Goal: Information Seeking & Learning: Learn about a topic

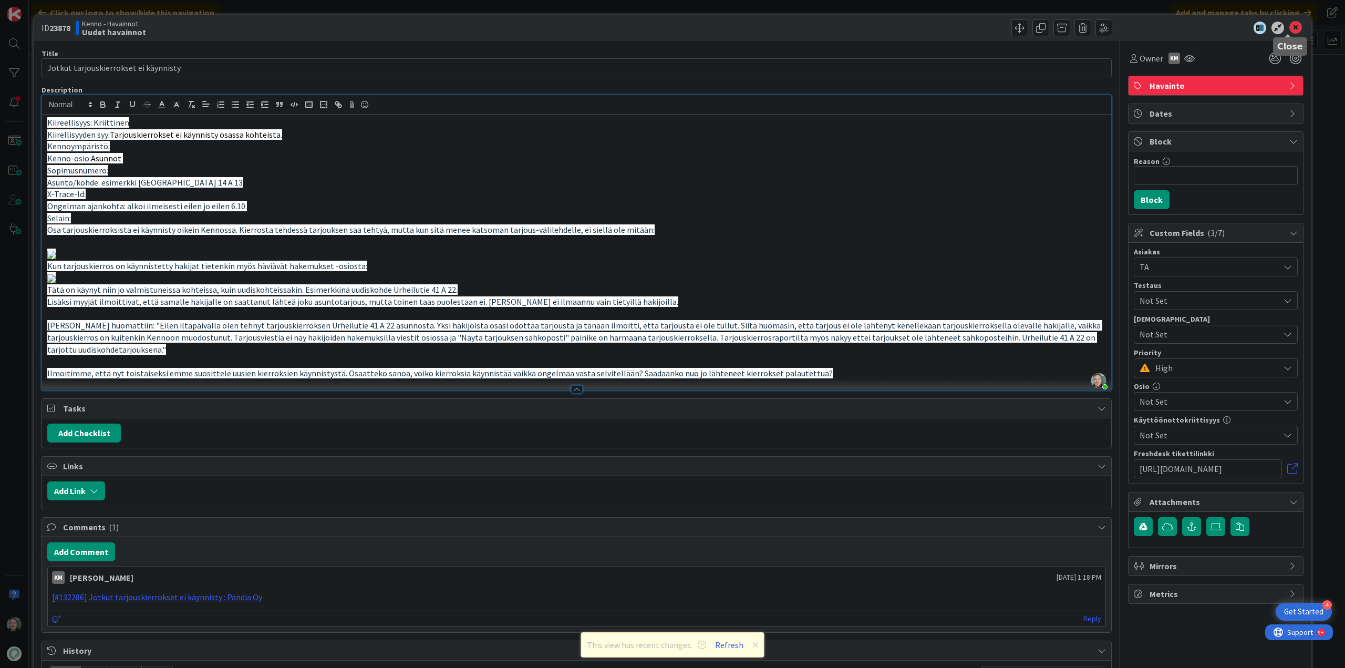
click at [1289, 27] on icon at bounding box center [1295, 28] width 13 height 13
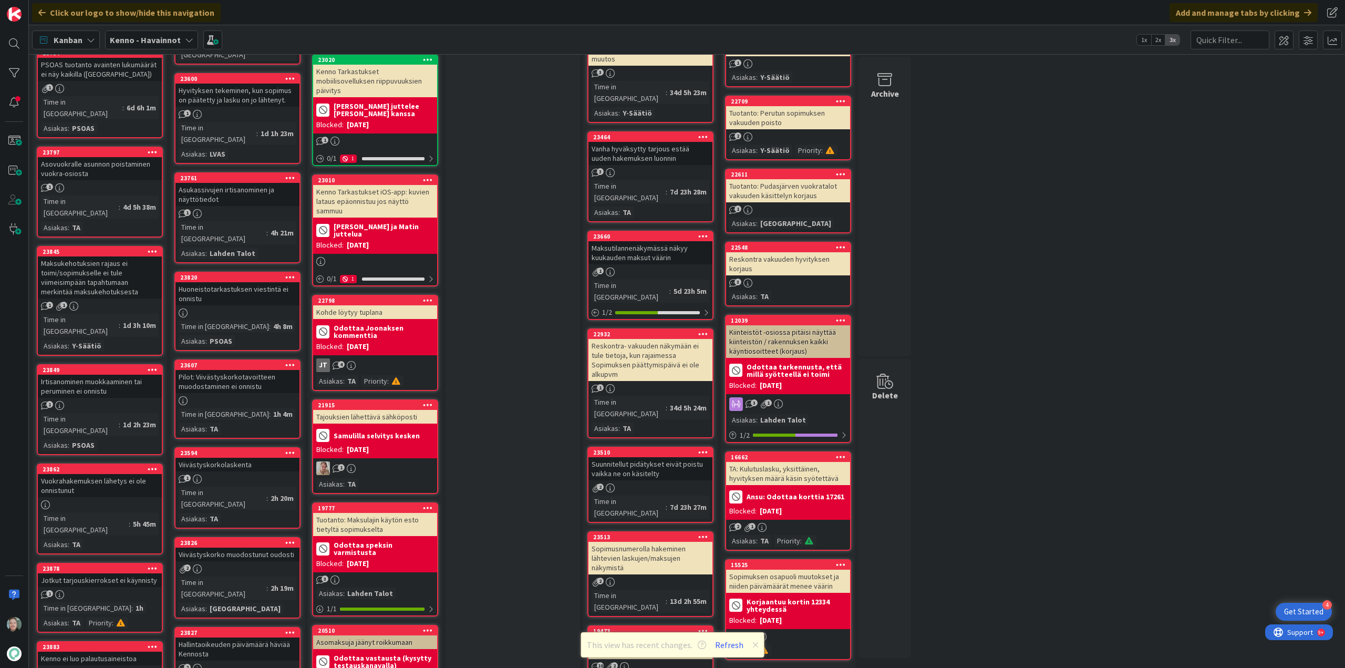
click at [106, 651] on div "Kenno ei luo palautusaineistoa" at bounding box center [100, 658] width 124 height 14
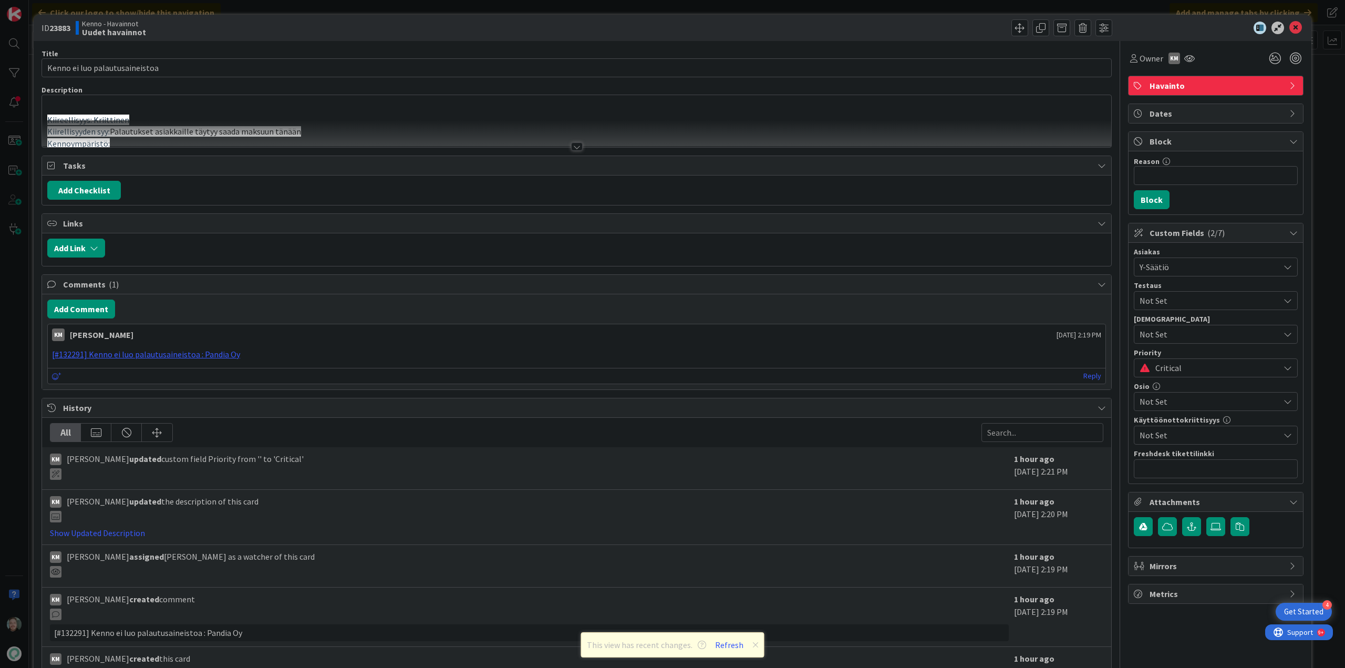
click at [573, 144] on div at bounding box center [577, 146] width 12 height 8
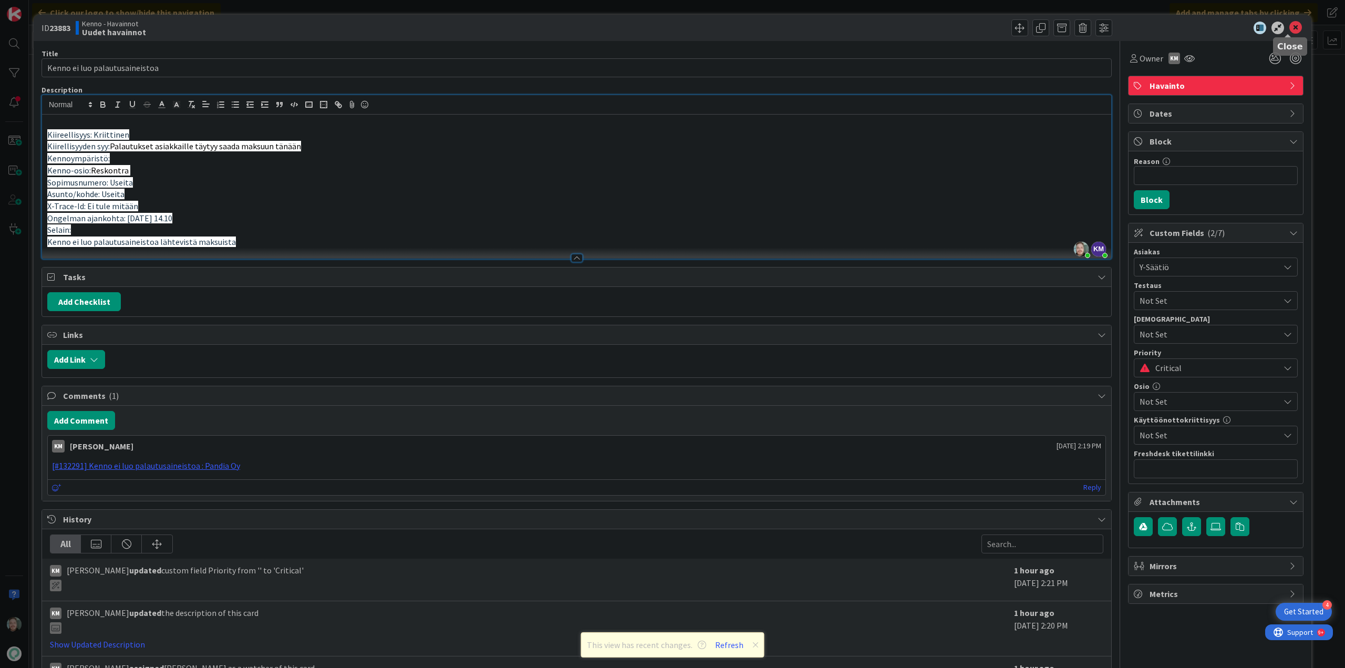
click at [1290, 25] on icon at bounding box center [1295, 28] width 13 height 13
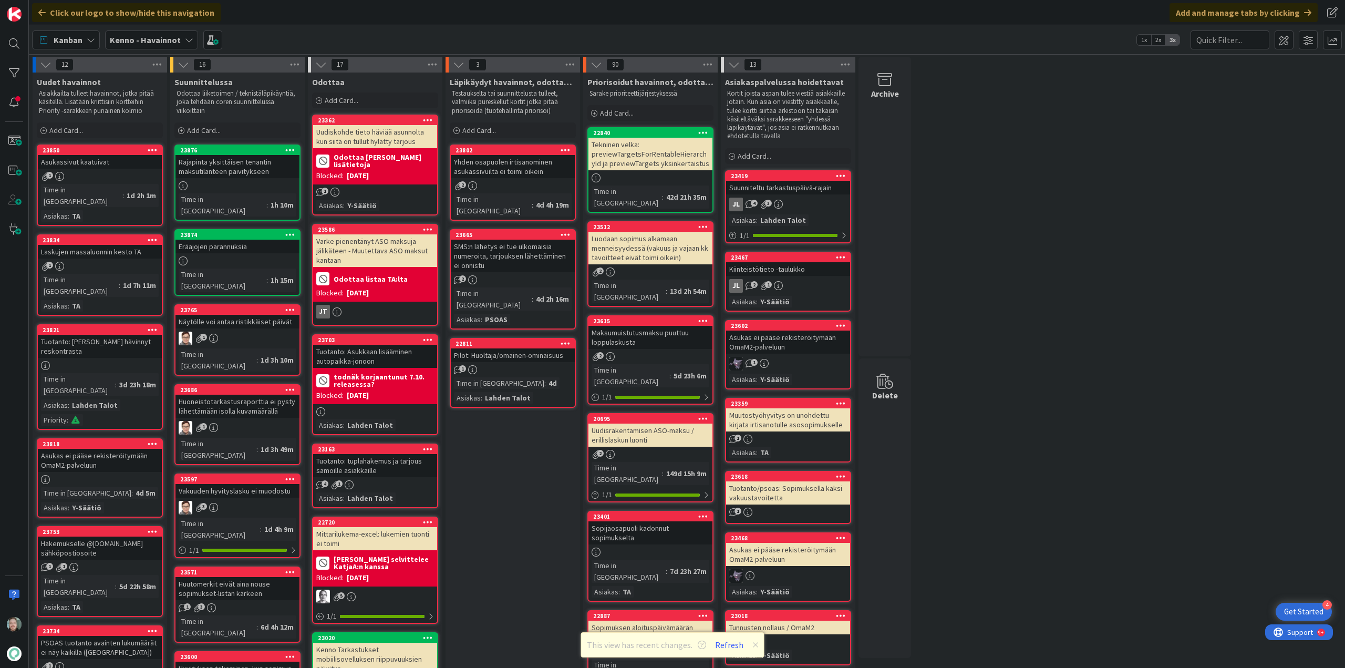
click at [95, 438] on div "23818 Asukas ei pääse rekisteröitymään OmaM2-palveluun Time in Column : 4d 5m A…" at bounding box center [100, 477] width 126 height 79
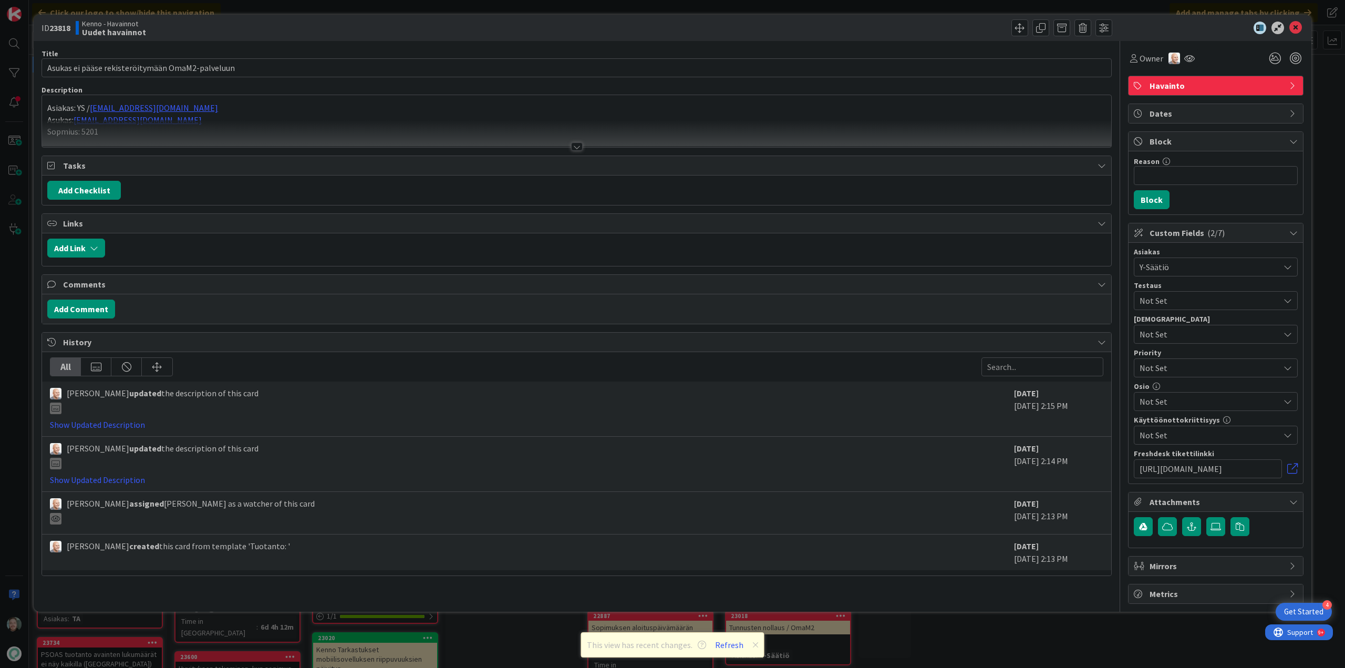
click at [573, 143] on div at bounding box center [577, 146] width 12 height 8
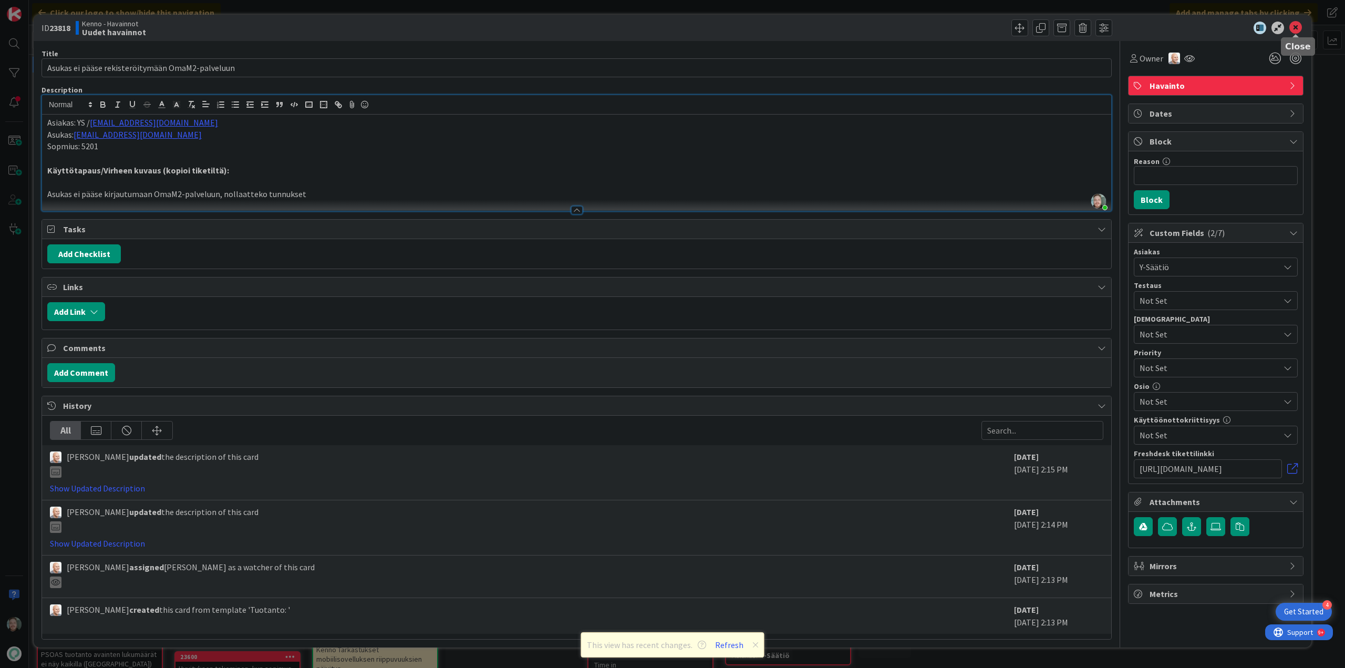
click at [1293, 24] on icon at bounding box center [1295, 28] width 13 height 13
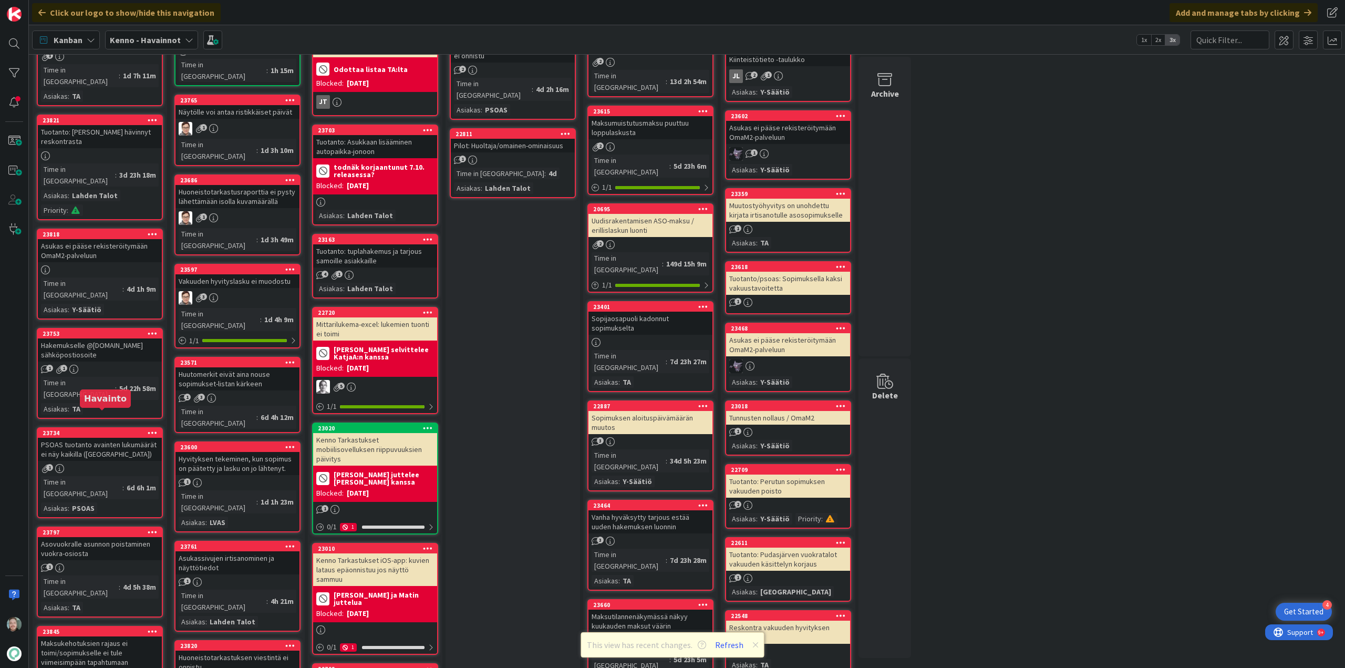
scroll to position [210, 0]
click at [118, 338] on div "Hakemukselle @[DOMAIN_NAME] sähköpostiosoite" at bounding box center [100, 349] width 124 height 23
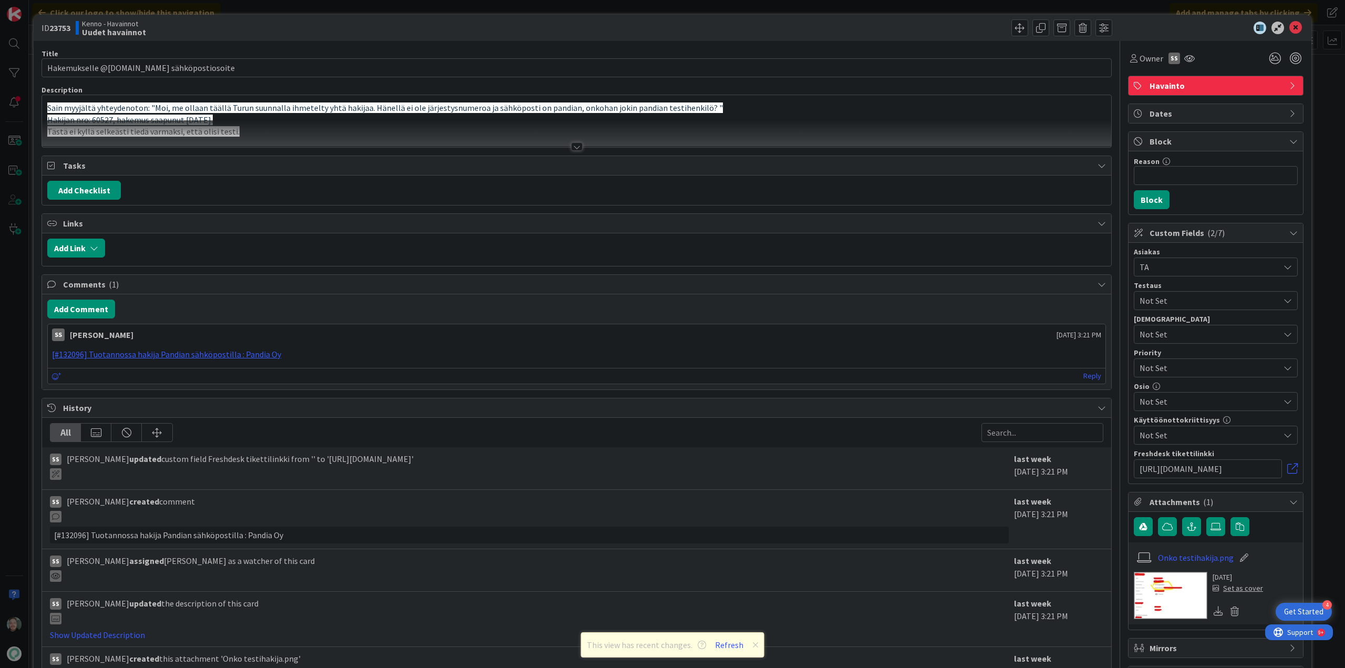
click at [572, 146] on div at bounding box center [577, 146] width 12 height 8
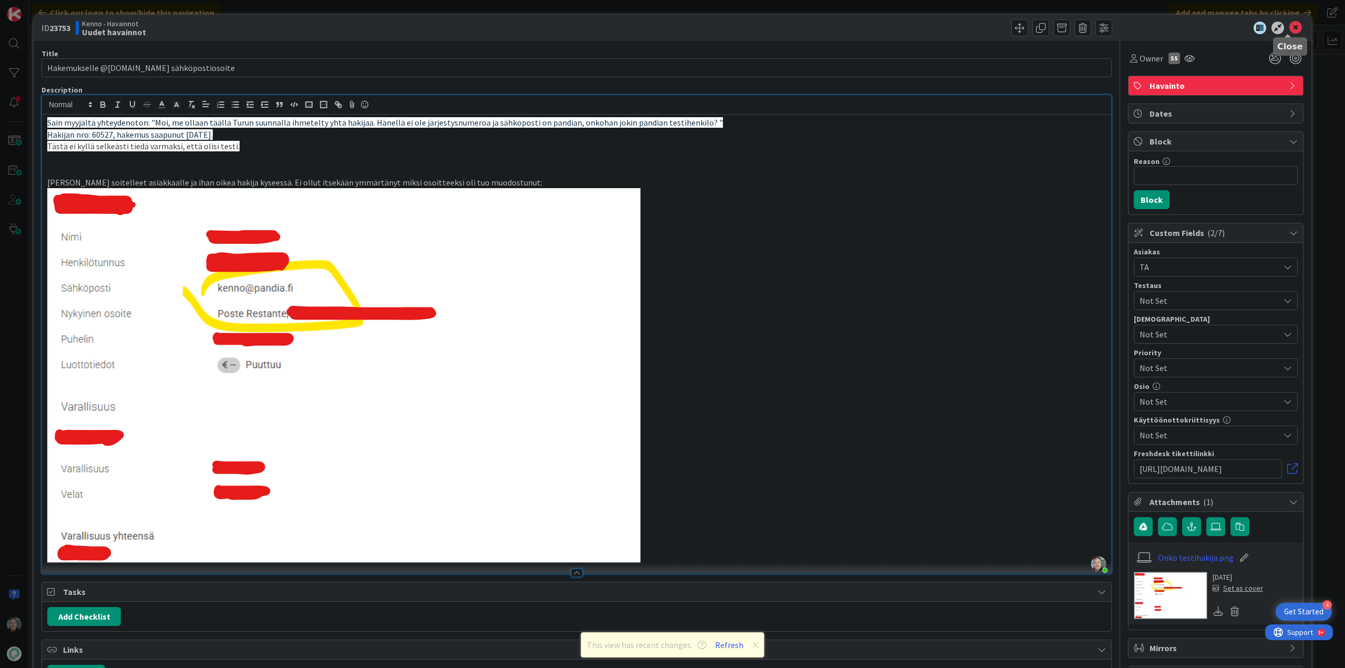
click at [1289, 30] on icon at bounding box center [1295, 28] width 13 height 13
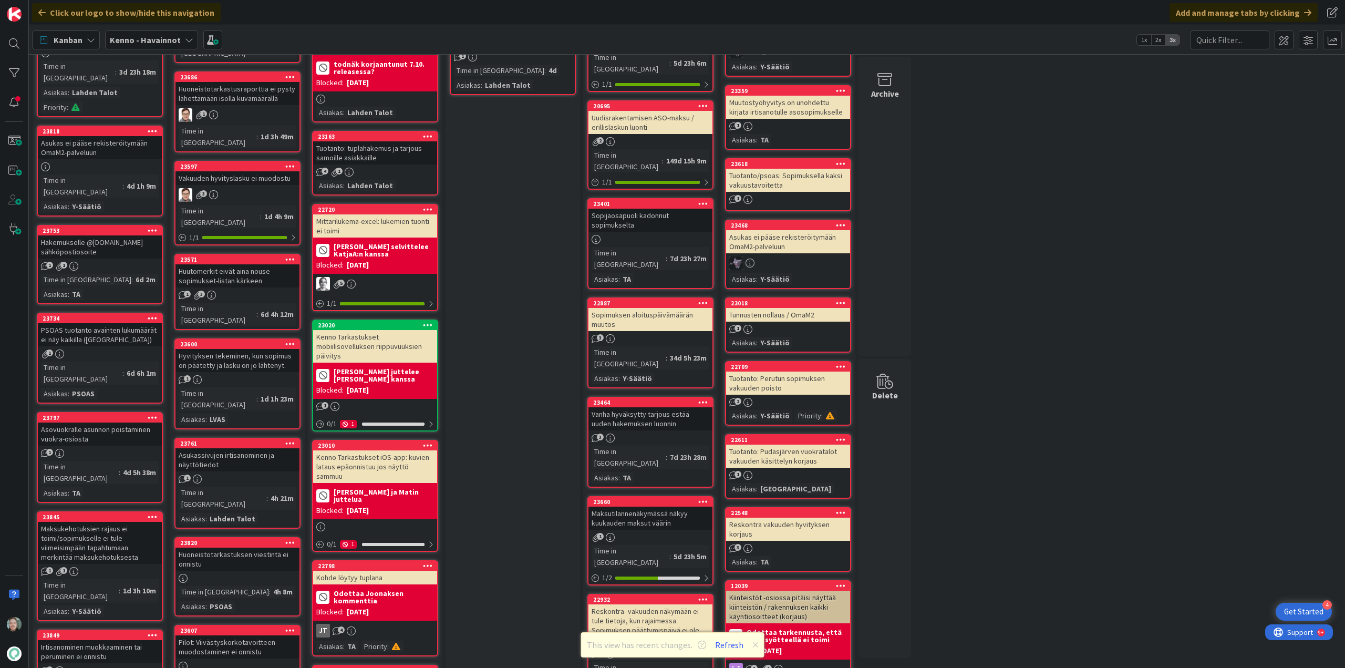
scroll to position [315, 0]
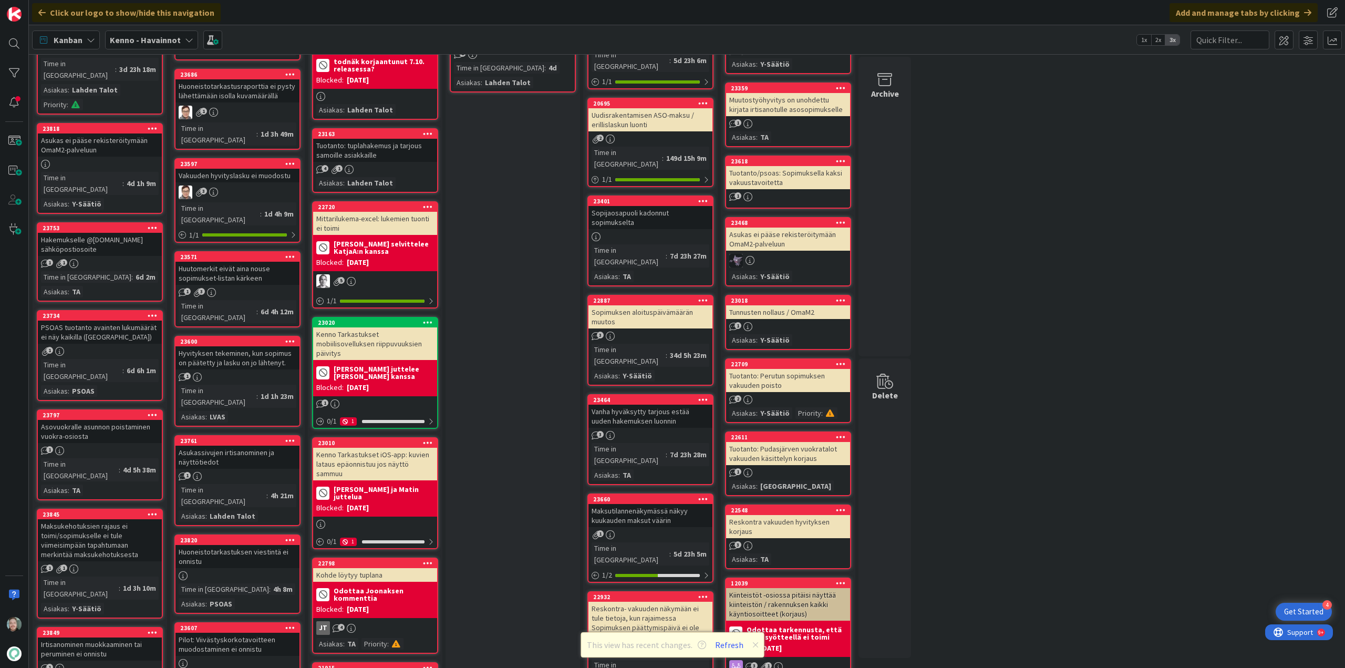
click at [118, 420] on div "Asovuokralle asunnon poistaminen vuokra-osiosta" at bounding box center [100, 431] width 124 height 23
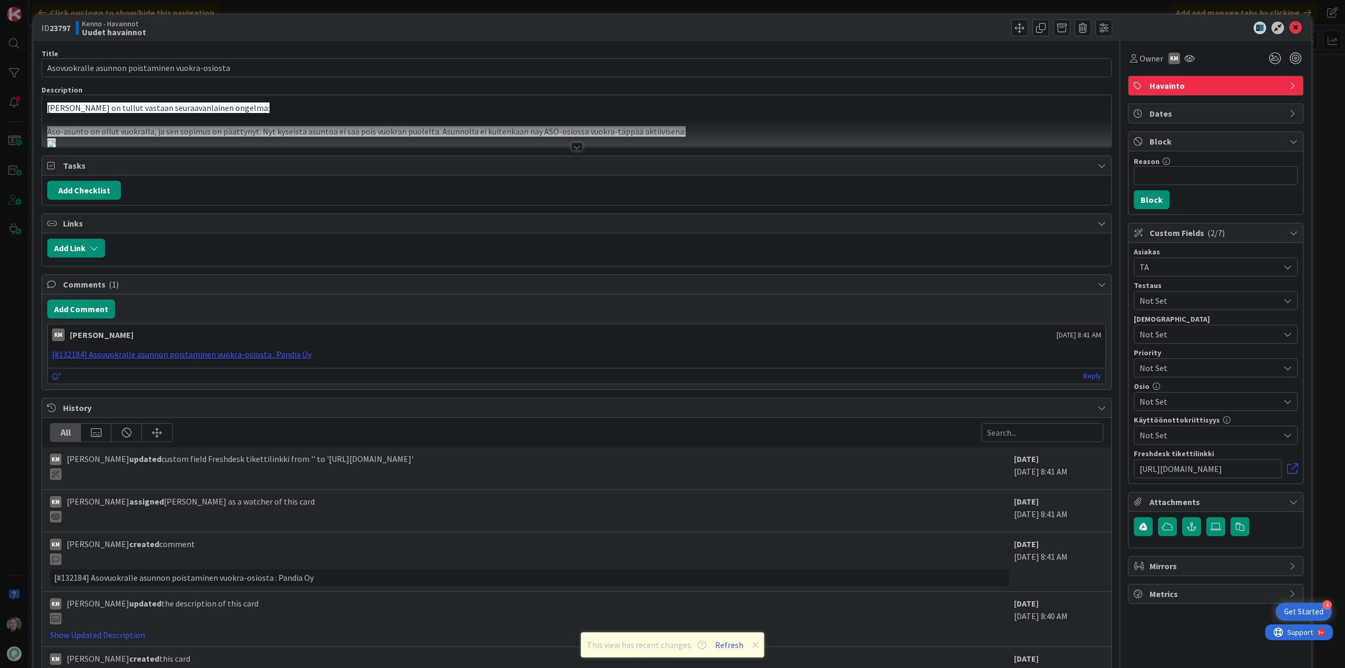
click at [573, 149] on div at bounding box center [577, 146] width 12 height 8
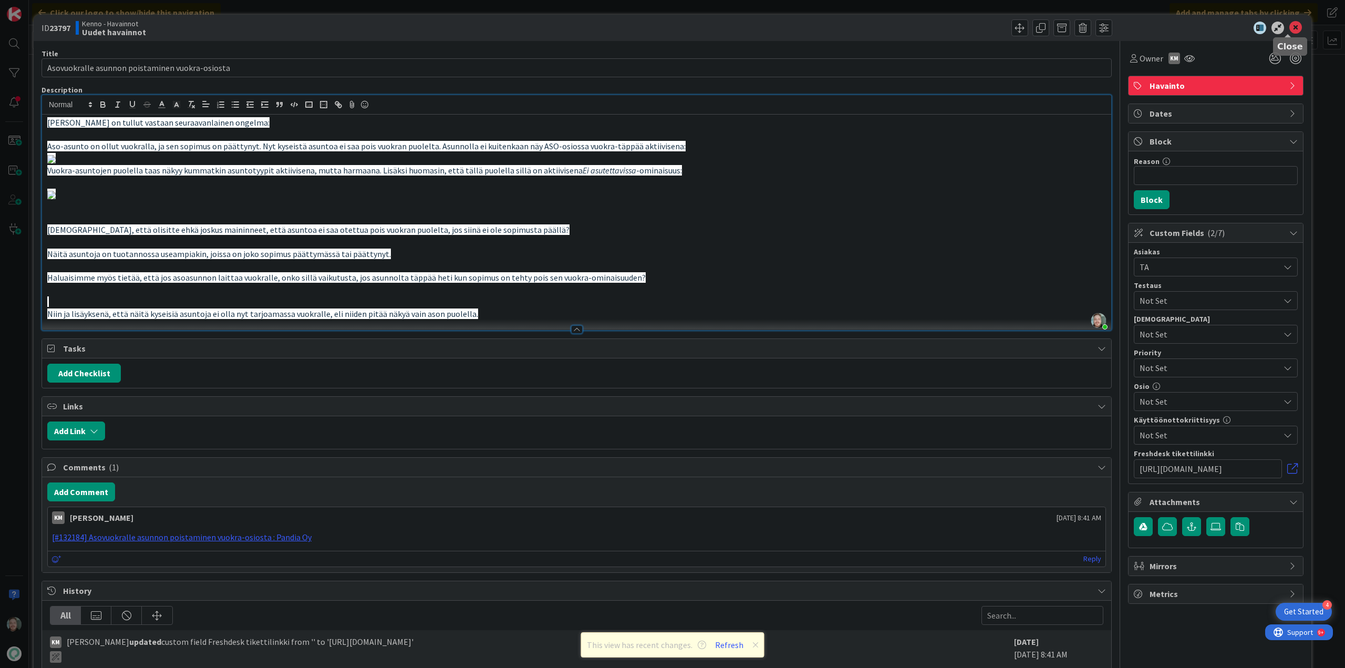
click at [1290, 30] on icon at bounding box center [1295, 28] width 13 height 13
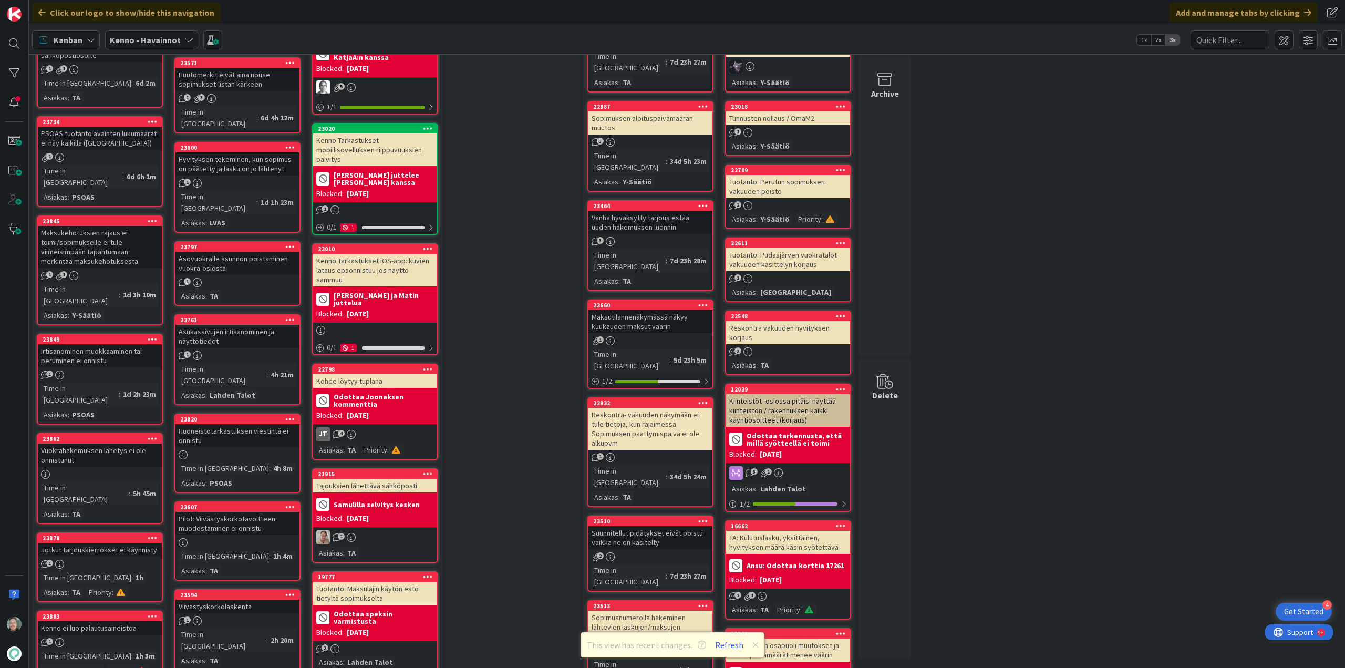
scroll to position [473, 0]
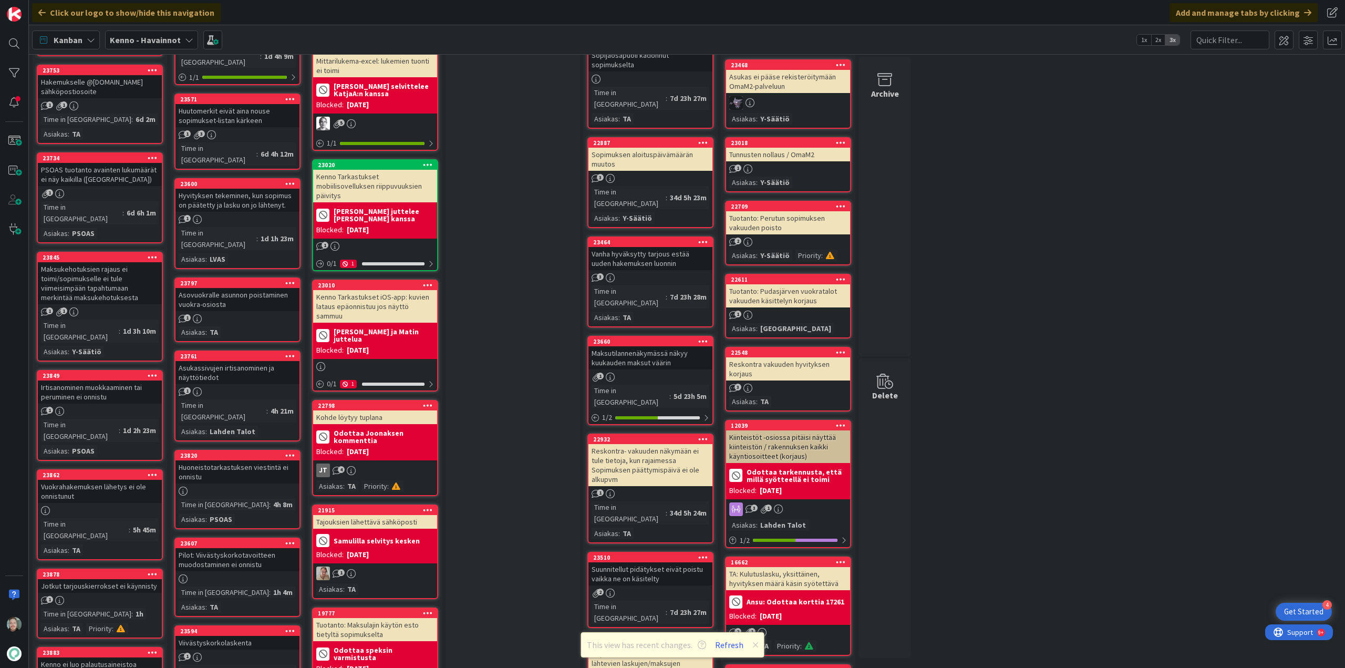
click at [95, 480] on div "Vuokrahakemuksen lähetys ei ole onnistunut" at bounding box center [100, 491] width 124 height 23
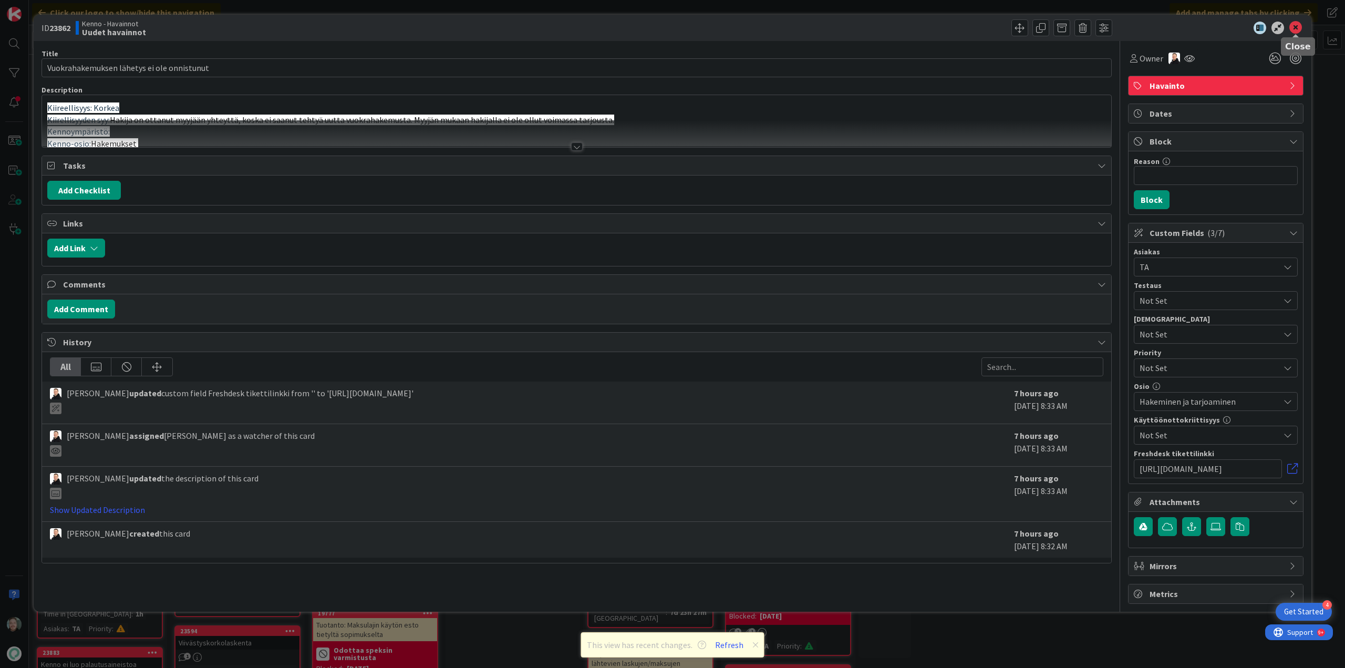
click at [1294, 27] on icon at bounding box center [1295, 28] width 13 height 13
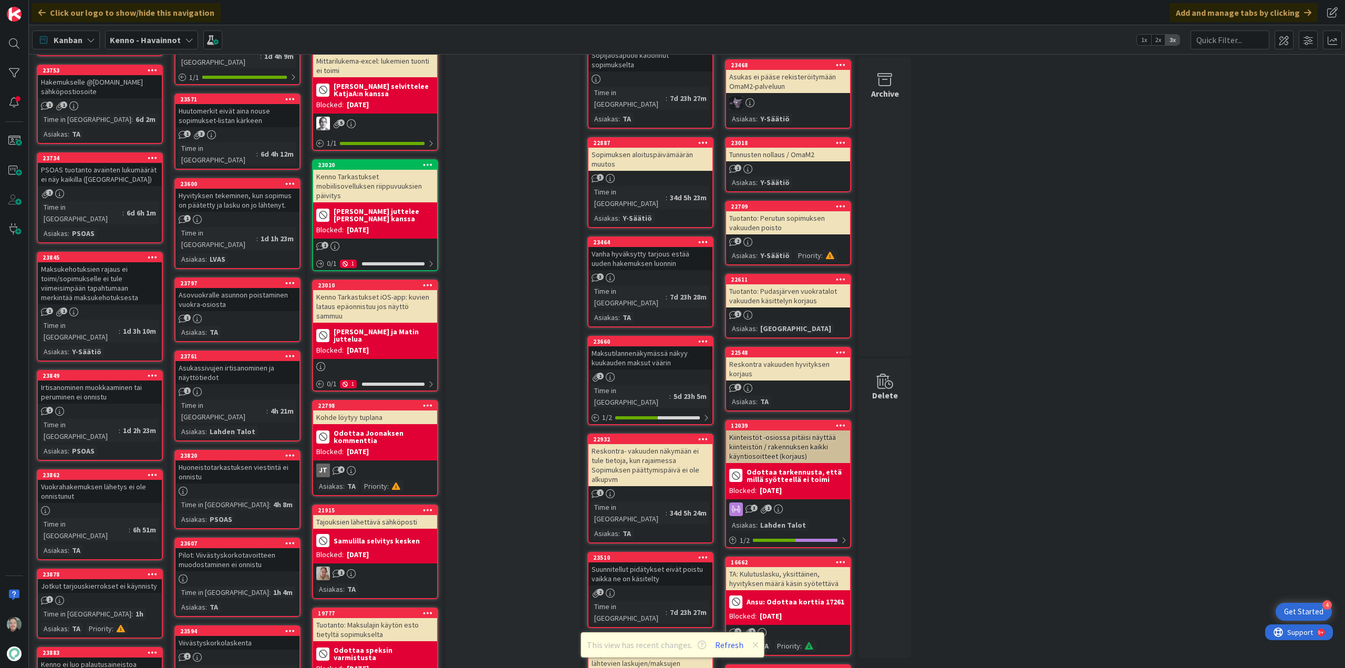
click at [91, 380] on div "Irtisanominen muokkaaminen tai peruminen ei onnistu" at bounding box center [100, 391] width 124 height 23
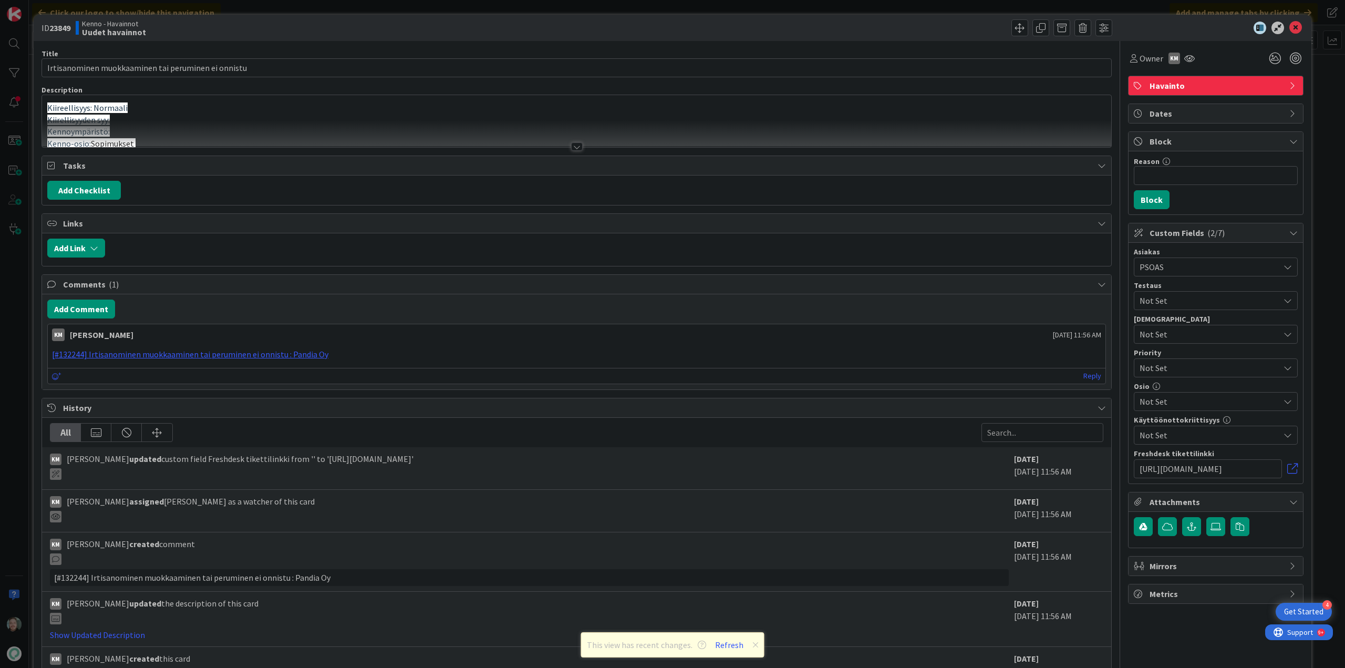
click at [576, 143] on div at bounding box center [577, 146] width 12 height 8
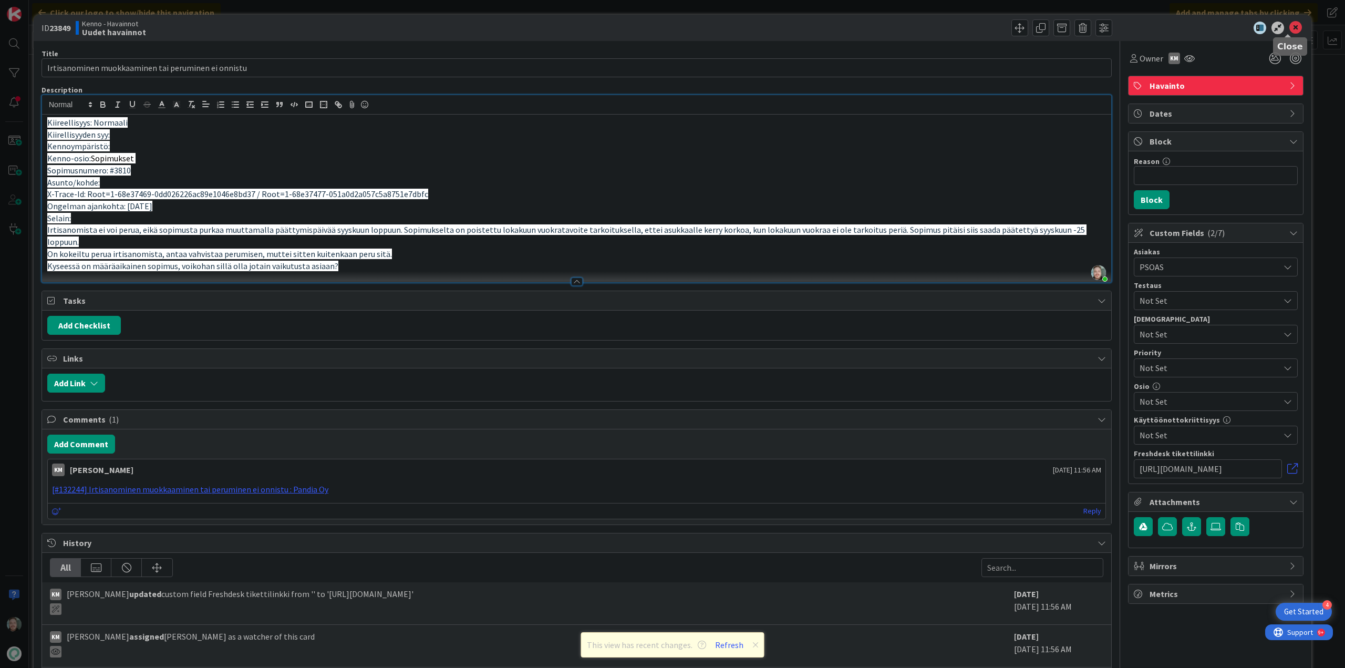
click at [1291, 25] on icon at bounding box center [1295, 28] width 13 height 13
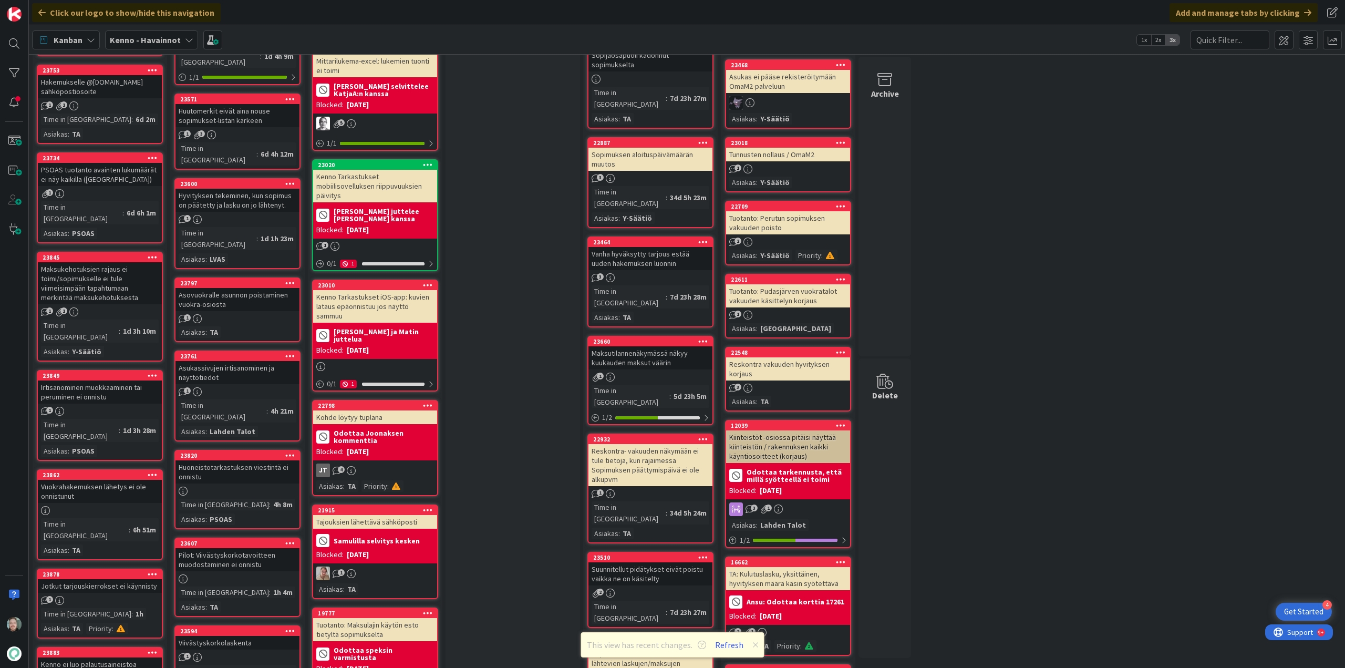
click at [107, 657] on div "Kenno ei luo palautusaineistoa" at bounding box center [100, 664] width 124 height 14
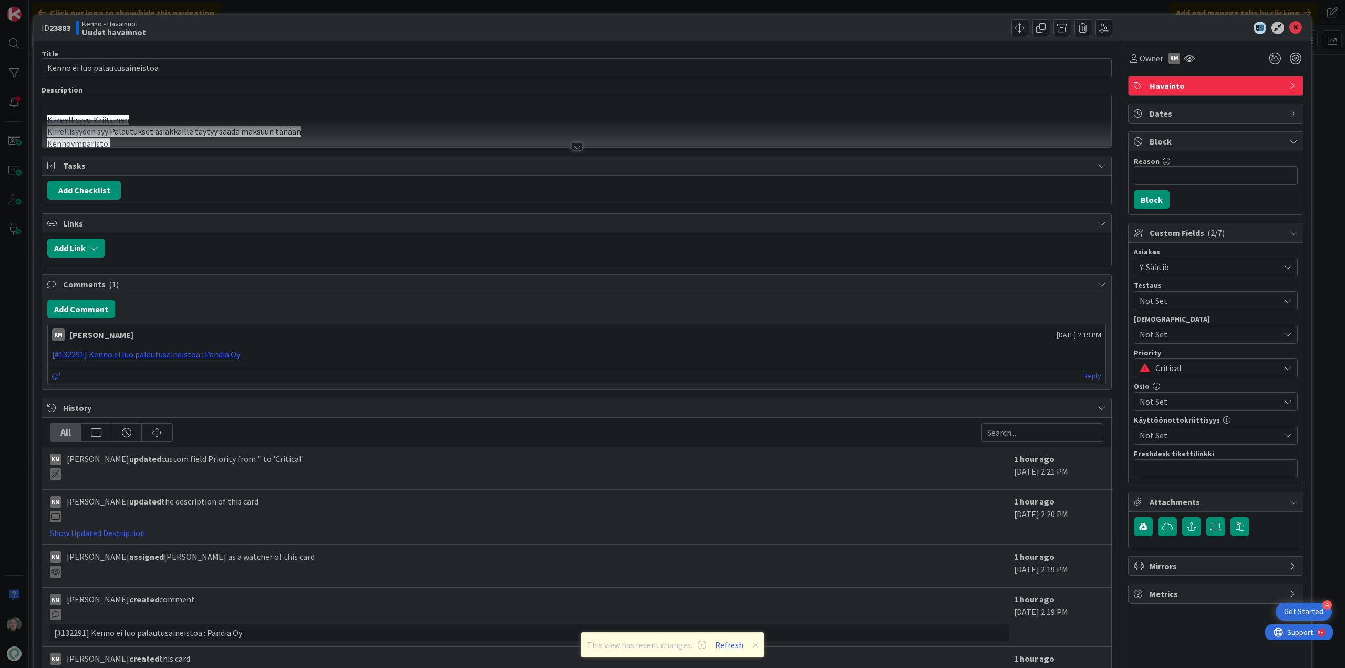
click at [577, 147] on div at bounding box center [577, 146] width 12 height 8
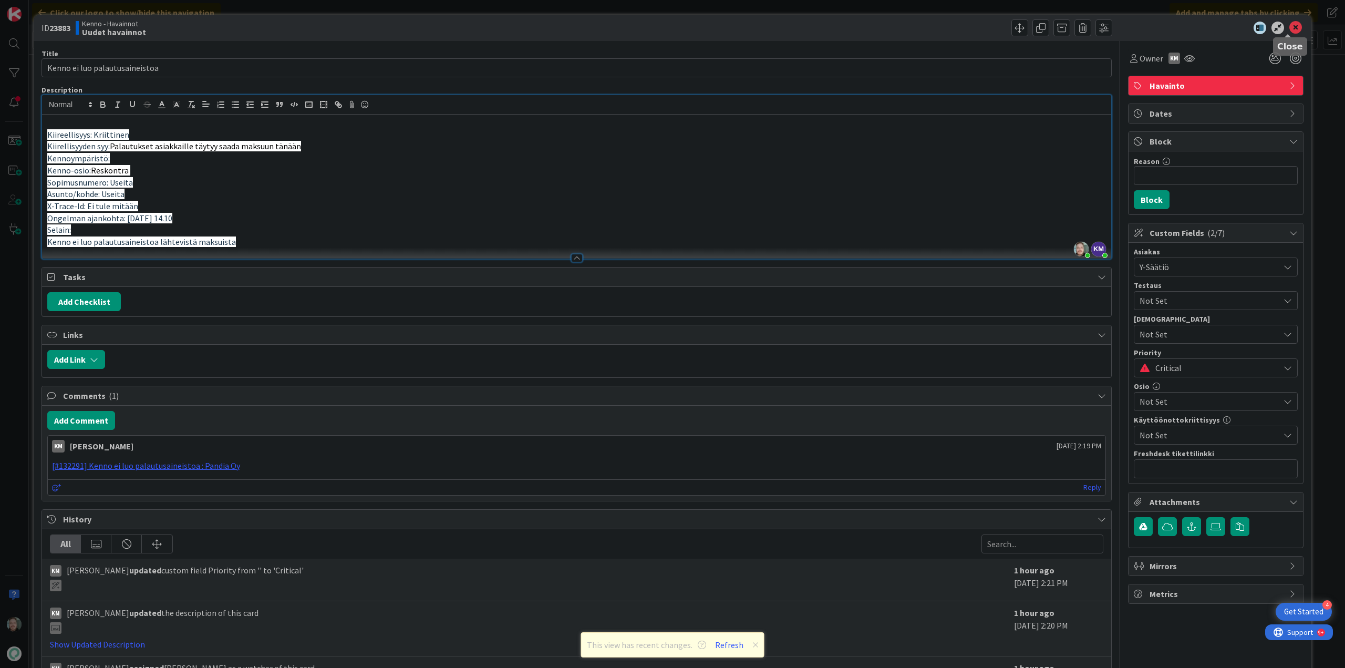
click at [1289, 30] on icon at bounding box center [1295, 28] width 13 height 13
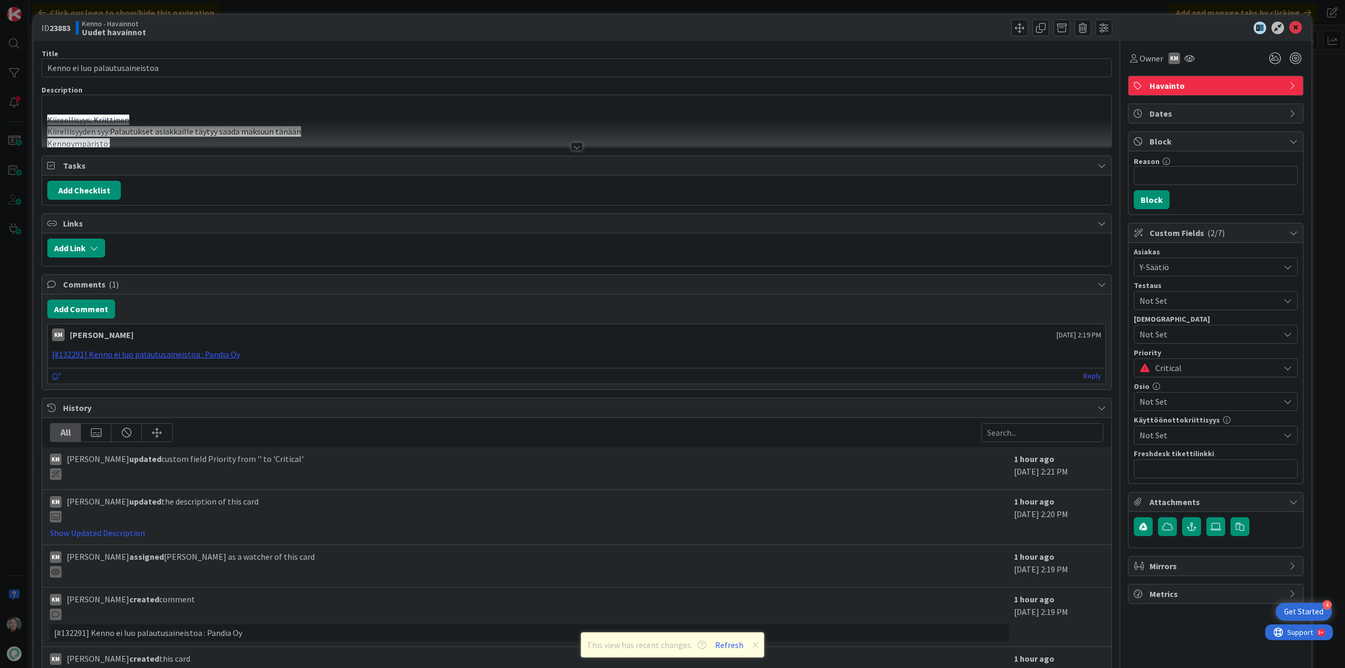
click at [580, 146] on div at bounding box center [576, 133] width 1069 height 27
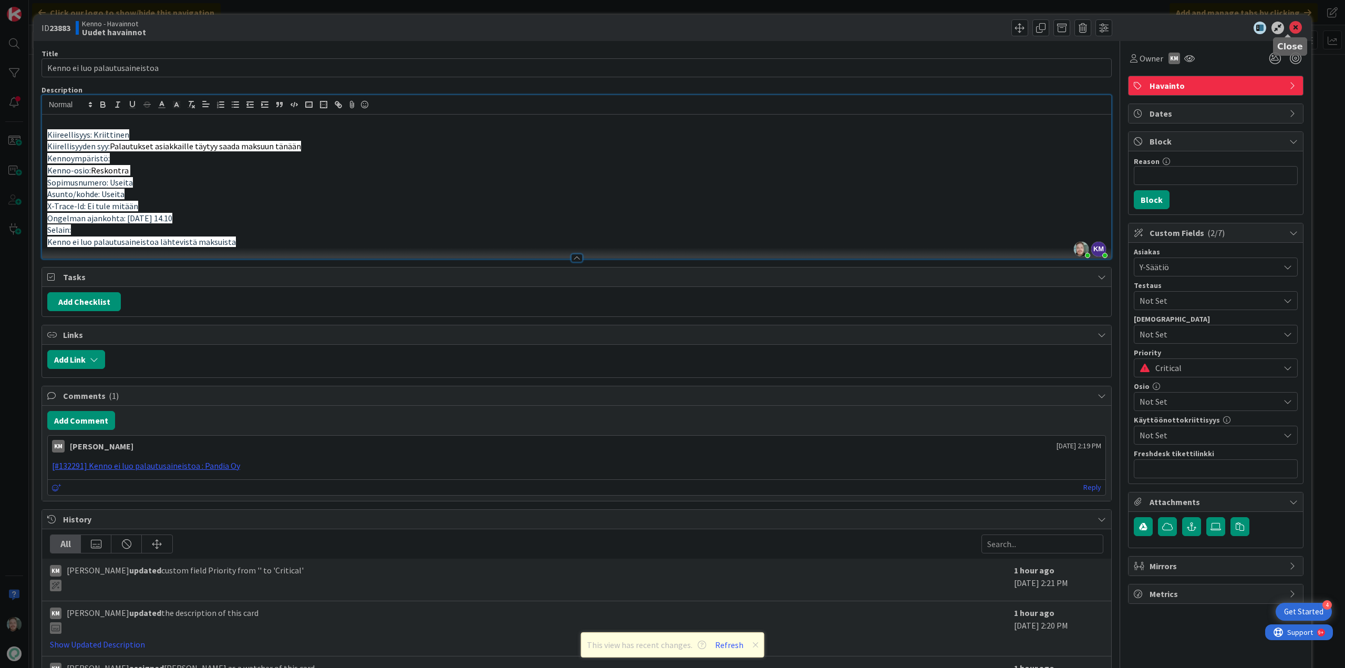
click at [1289, 29] on icon at bounding box center [1295, 28] width 13 height 13
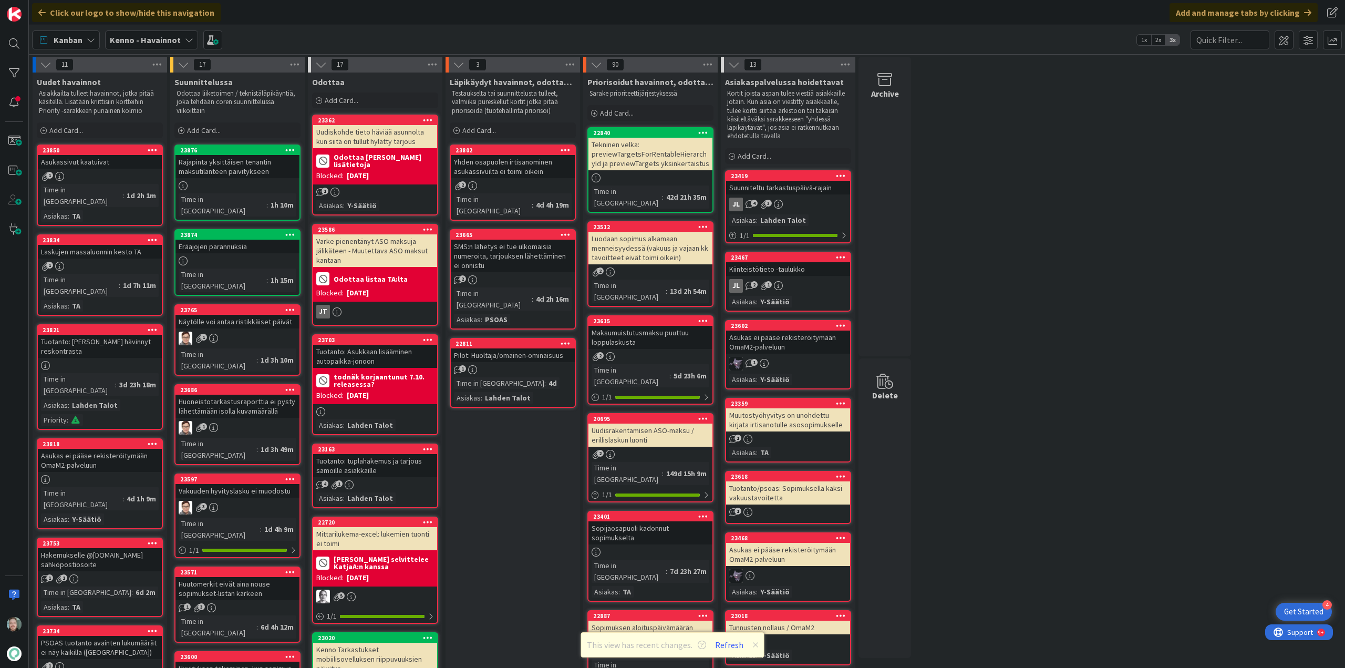
click at [85, 335] on div "Tuotanto: [PERSON_NAME] hävinnyt reskontrasta" at bounding box center [100, 346] width 124 height 23
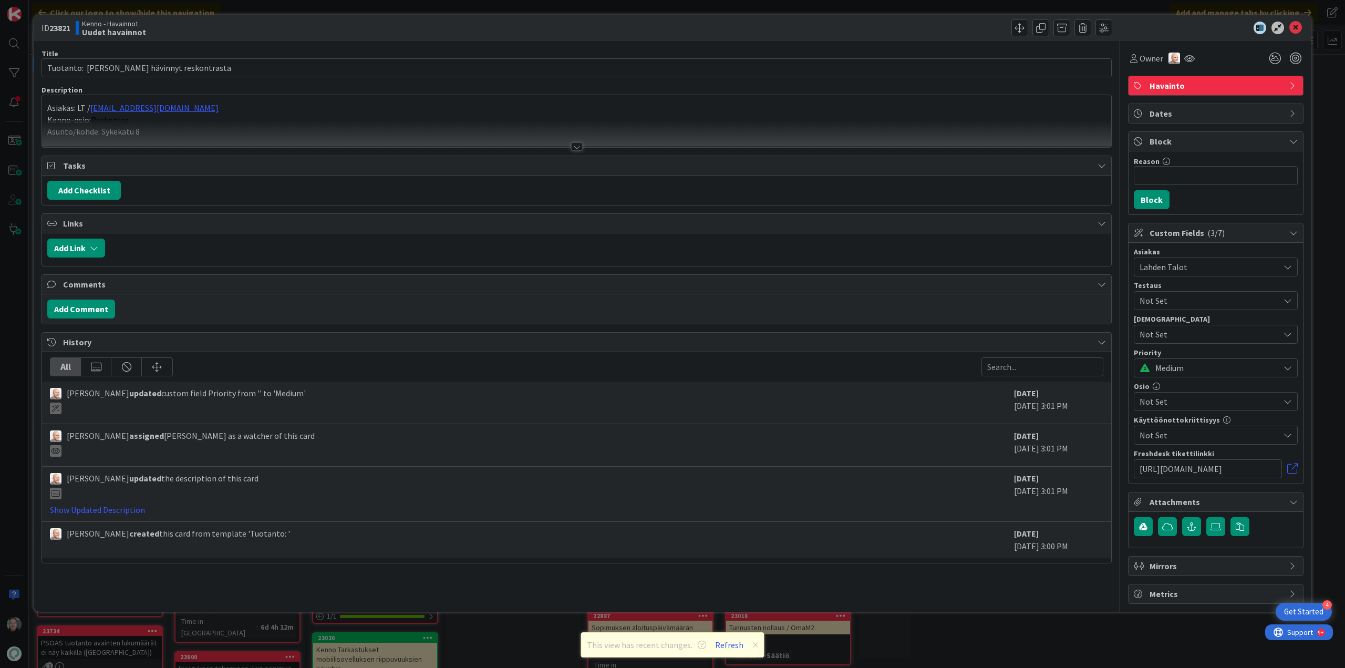
click at [580, 147] on div at bounding box center [577, 146] width 12 height 8
